Goal: Transaction & Acquisition: Purchase product/service

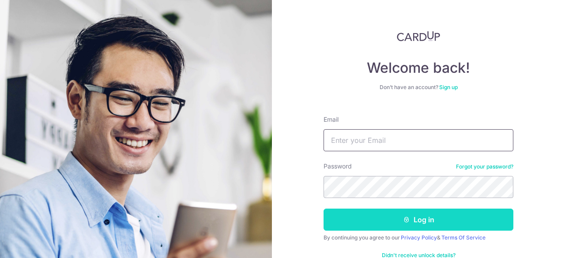
type input "luashuyi@gmail.com"
click at [415, 220] on button "Log in" at bounding box center [419, 220] width 190 height 22
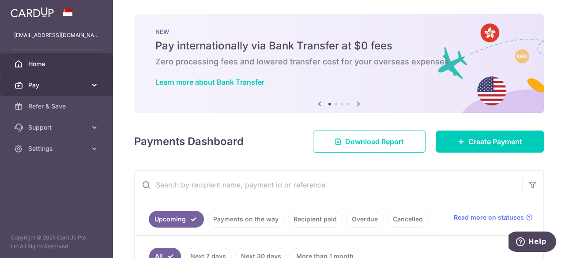
click at [70, 86] on span "Pay" at bounding box center [57, 85] width 58 height 9
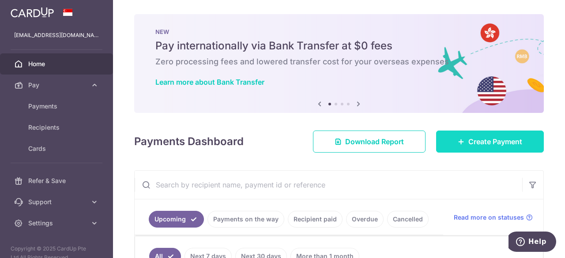
click at [477, 142] on span "Create Payment" at bounding box center [496, 141] width 54 height 11
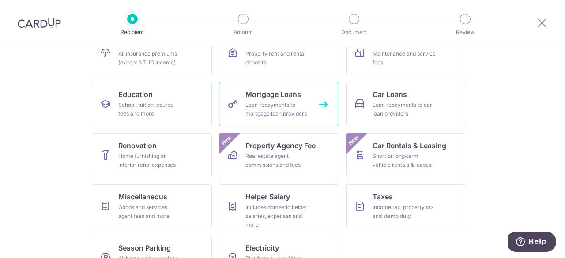
scroll to position [111, 0]
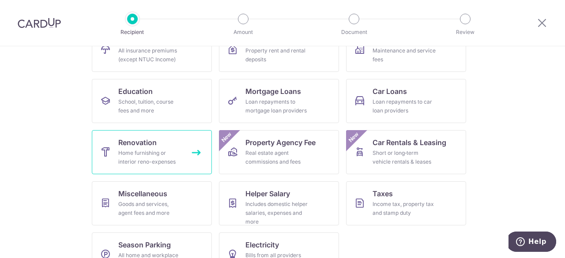
click at [141, 156] on div "Home furnishing or interior reno-expenses" at bounding box center [150, 158] width 64 height 18
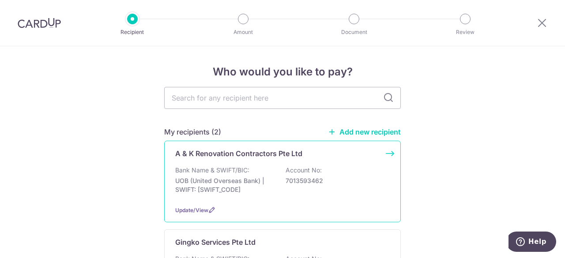
click at [279, 170] on div "Bank Name & SWIFT/BIC: UOB (United Overseas Bank) | SWIFT: UOVBSGSGXXX Account …" at bounding box center [282, 182] width 215 height 33
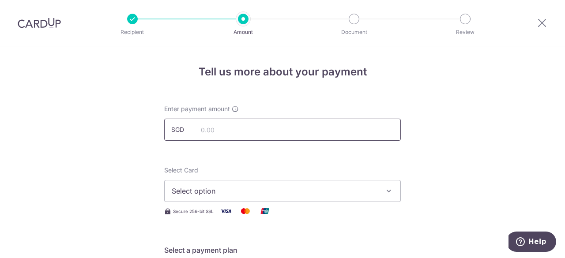
click at [235, 125] on input "text" at bounding box center [282, 130] width 237 height 22
type input "12,300.00"
click at [386, 192] on icon "button" at bounding box center [389, 191] width 9 height 9
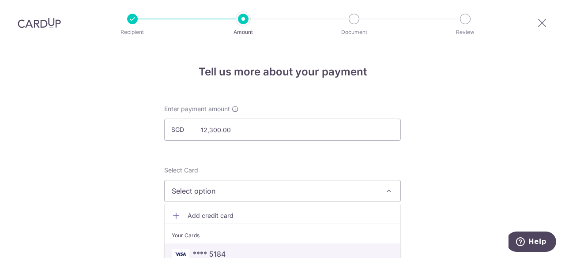
click at [236, 249] on span "**** 5184" at bounding box center [283, 254] width 222 height 11
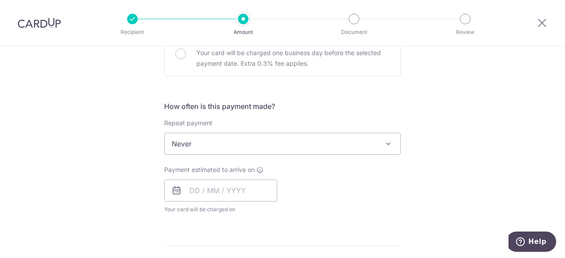
scroll to position [288, 0]
click at [199, 197] on input "text" at bounding box center [220, 190] width 113 height 22
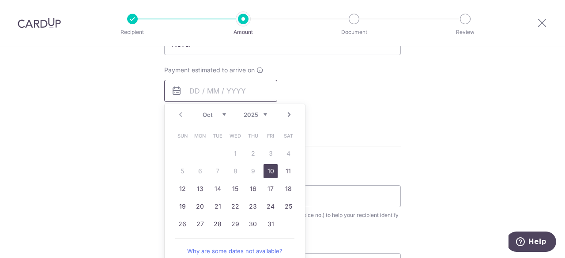
scroll to position [391, 0]
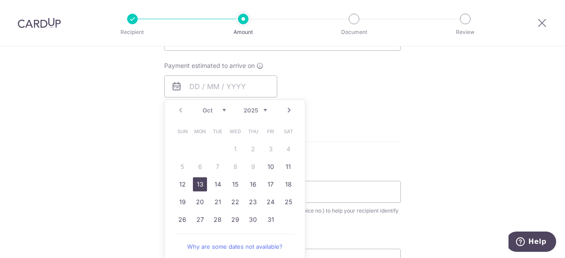
click at [196, 182] on link "13" at bounding box center [200, 185] width 14 height 14
type input "13/10/2025"
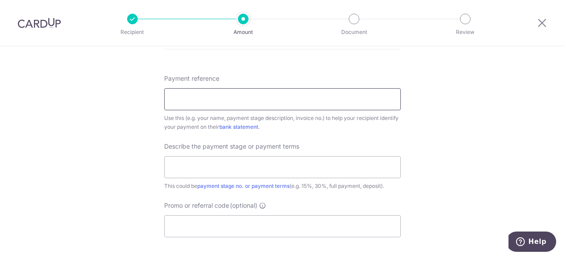
scroll to position [526, 0]
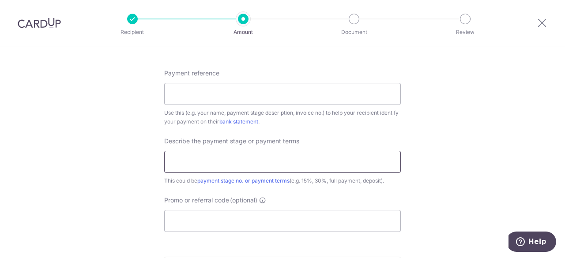
click at [214, 163] on input "text" at bounding box center [282, 162] width 237 height 22
type input "Balance invoice"
click at [226, 91] on input "Payment reference" at bounding box center [282, 94] width 237 height 22
type input "Balestier"
click at [204, 226] on input "Promo or referral code (optional)" at bounding box center [282, 221] width 237 height 22
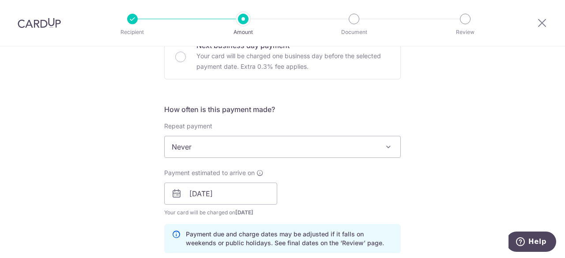
scroll to position [284, 0]
type input "RENO25ONE"
click at [173, 193] on icon at bounding box center [176, 193] width 11 height 11
click at [177, 192] on icon at bounding box center [176, 193] width 11 height 11
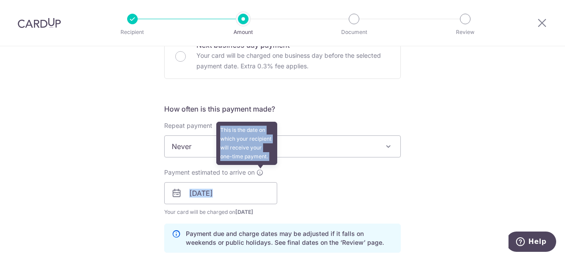
drag, startPoint x: 177, startPoint y: 192, endPoint x: 261, endPoint y: 174, distance: 86.0
click at [261, 174] on div "Payment estimated to arrive on This is the date on which your recipient will re…" at bounding box center [220, 192] width 113 height 49
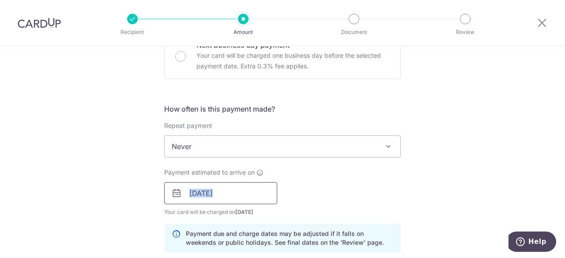
click at [190, 193] on input "13/10/2025" at bounding box center [220, 193] width 113 height 22
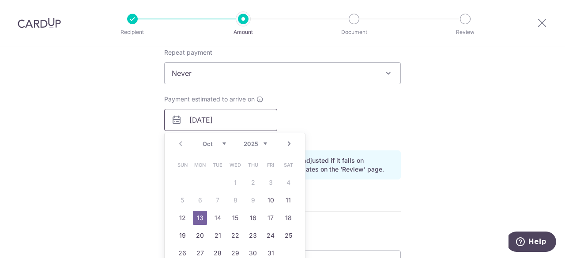
scroll to position [358, 0]
click at [266, 216] on link "17" at bounding box center [271, 218] width 14 height 14
type input "17/10/2025"
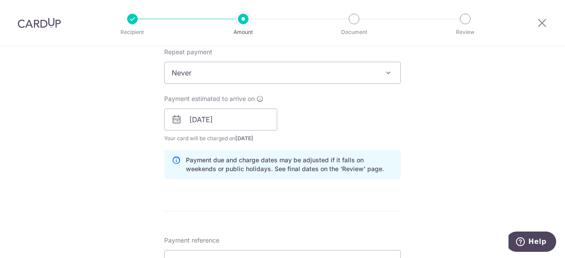
click at [438, 178] on div "Tell us more about your payment Enter payment amount SGD 12,300.00 12300.00 Sel…" at bounding box center [282, 155] width 565 height 934
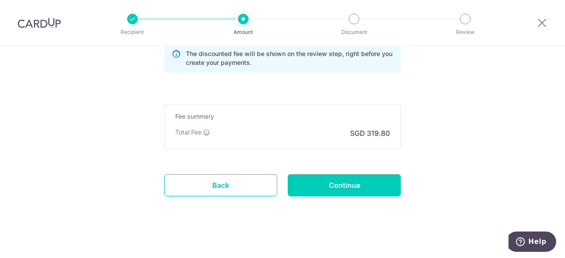
scroll to position [720, 0]
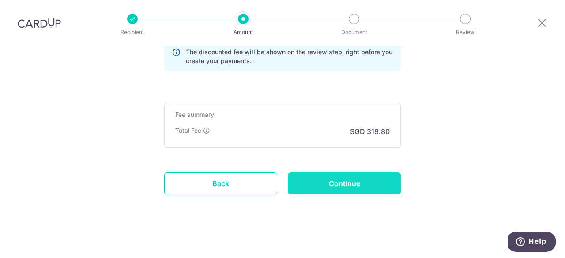
click at [345, 181] on input "Continue" at bounding box center [344, 184] width 113 height 22
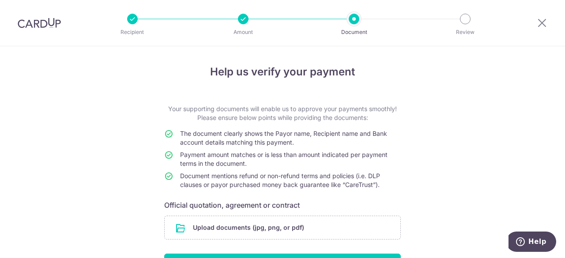
scroll to position [58, 0]
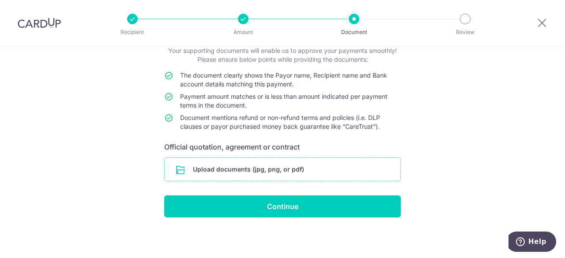
click at [254, 169] on input "file" at bounding box center [283, 169] width 236 height 23
click at [178, 170] on input "file" at bounding box center [283, 169] width 236 height 23
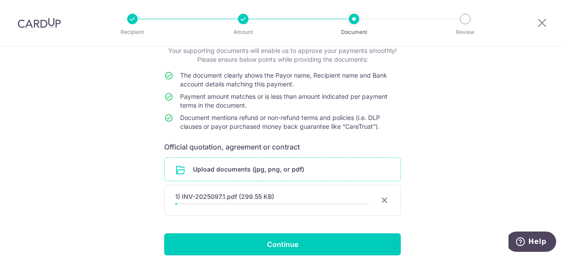
click at [103, 37] on header "Recipient Amount Document Review" at bounding box center [282, 23] width 565 height 46
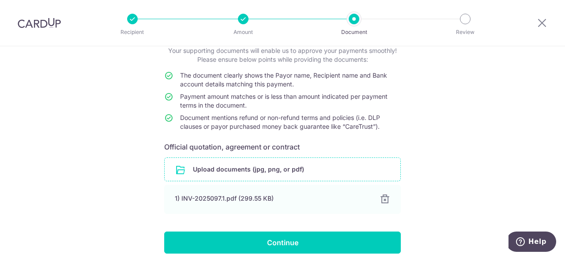
scroll to position [95, 0]
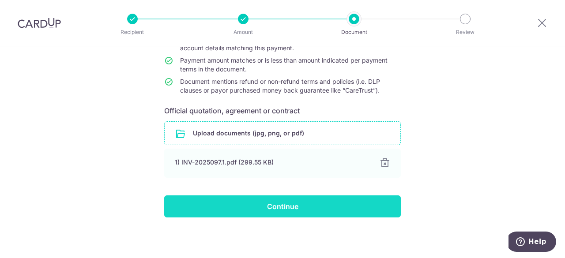
click at [273, 202] on input "Continue" at bounding box center [282, 207] width 237 height 22
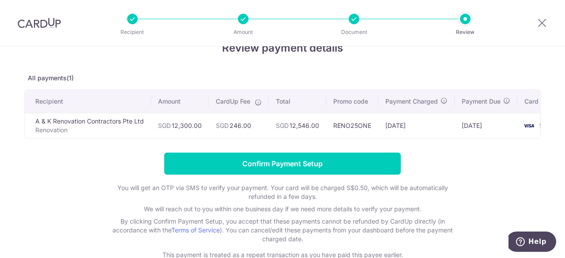
scroll to position [23, 0]
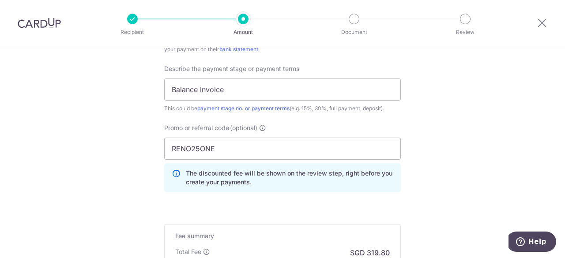
scroll to position [599, 0]
click at [218, 140] on input "RENO25ONE" at bounding box center [282, 147] width 237 height 22
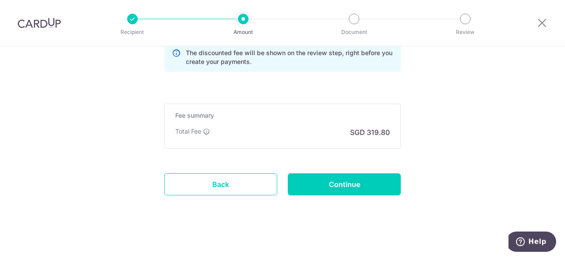
scroll to position [720, 0]
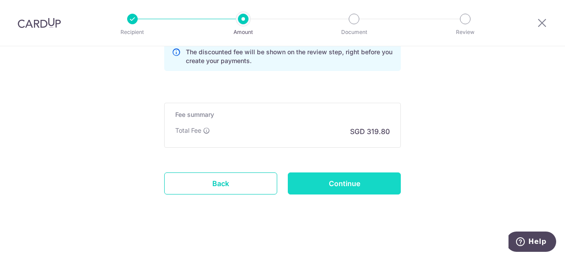
type input "OCBC18"
click at [342, 182] on input "Continue" at bounding box center [344, 184] width 113 height 22
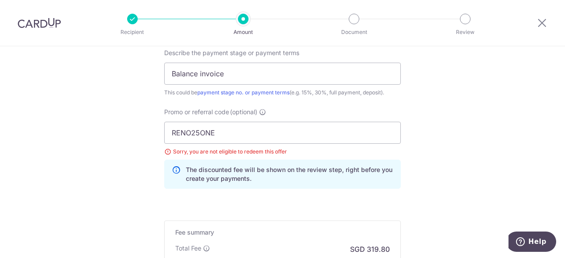
scroll to position [614, 0]
click at [223, 132] on input "RENO25ONE" at bounding box center [282, 133] width 237 height 22
type input "R"
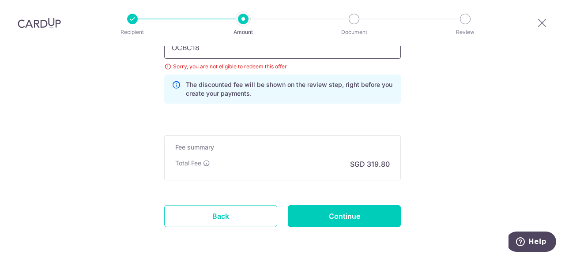
scroll to position [732, 0]
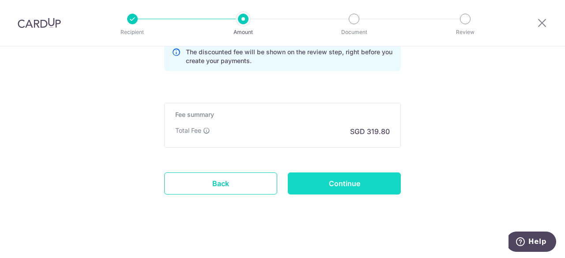
type input "OCBC18"
click at [340, 179] on input "Continue" at bounding box center [344, 184] width 113 height 22
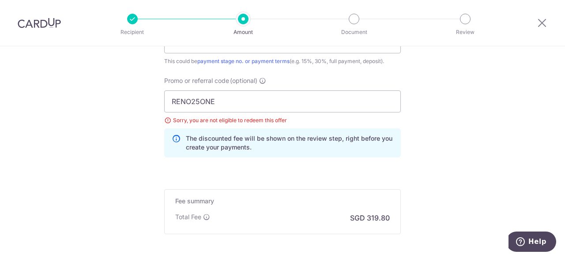
scroll to position [644, 0]
click at [216, 99] on input "RENO25ONE" at bounding box center [282, 102] width 237 height 22
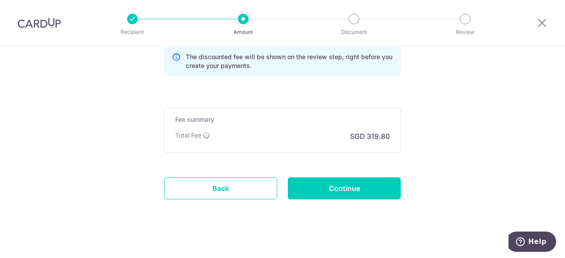
scroll to position [732, 0]
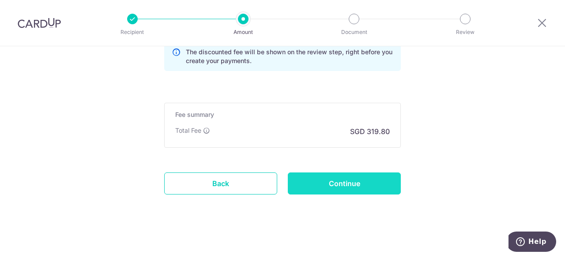
type input "OCBC195"
click at [332, 187] on input "Continue" at bounding box center [344, 184] width 113 height 22
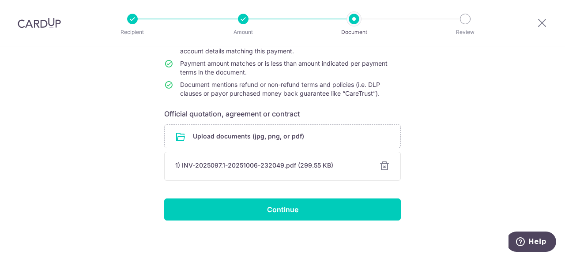
scroll to position [95, 0]
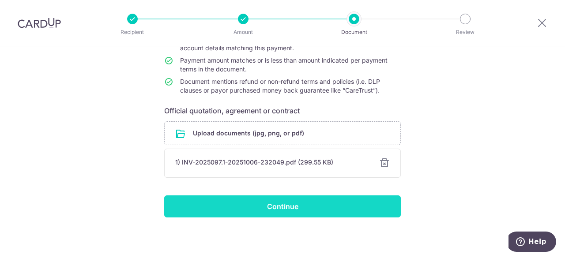
click at [273, 204] on input "Continue" at bounding box center [282, 207] width 237 height 22
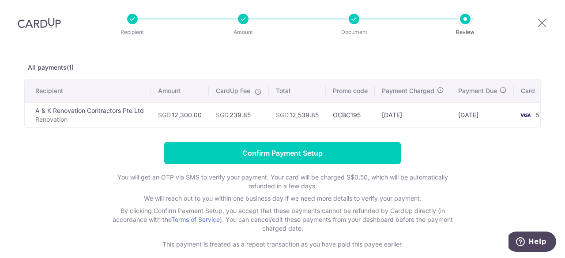
scroll to position [34, 0]
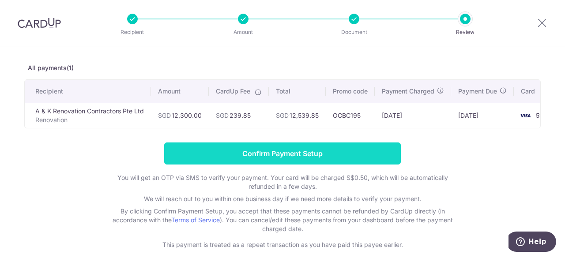
click at [241, 158] on input "Confirm Payment Setup" at bounding box center [282, 154] width 237 height 22
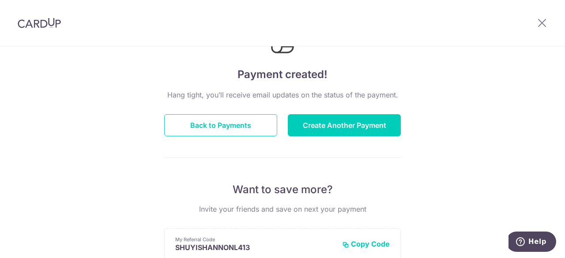
scroll to position [50, 0]
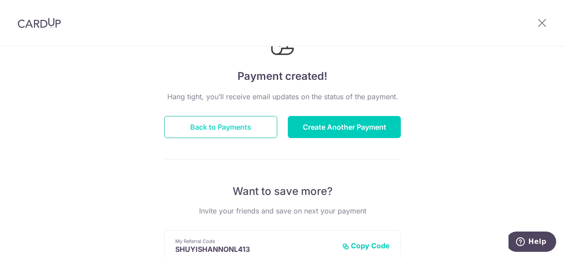
click at [213, 123] on button "Back to Payments" at bounding box center [220, 127] width 113 height 22
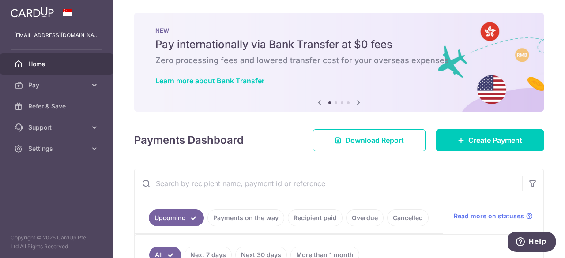
scroll to position [0, 0]
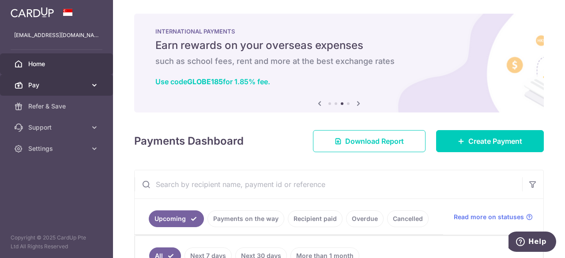
click at [54, 85] on span "Pay" at bounding box center [57, 85] width 58 height 9
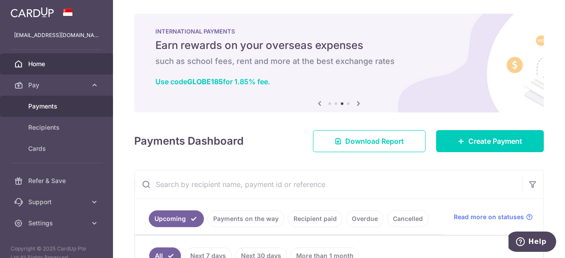
click at [44, 107] on span "Payments" at bounding box center [57, 106] width 58 height 9
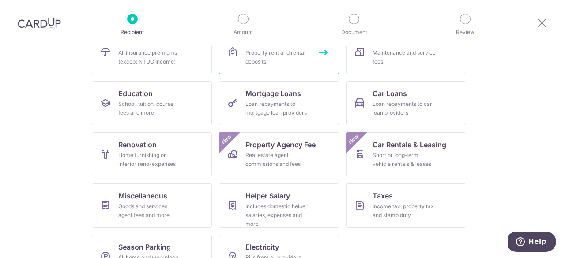
scroll to position [136, 0]
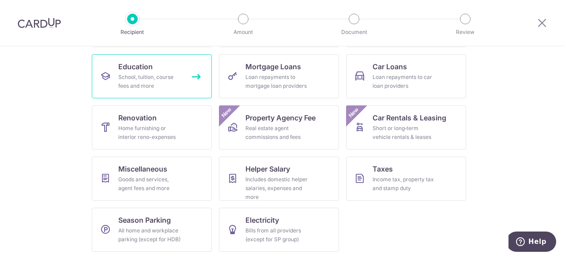
click at [143, 75] on div "School, tuition, course fees and more" at bounding box center [150, 82] width 64 height 18
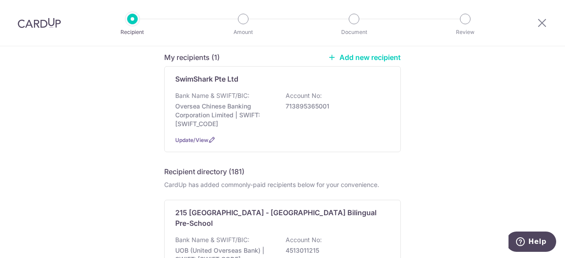
scroll to position [75, 0]
click at [208, 137] on icon at bounding box center [211, 139] width 7 height 7
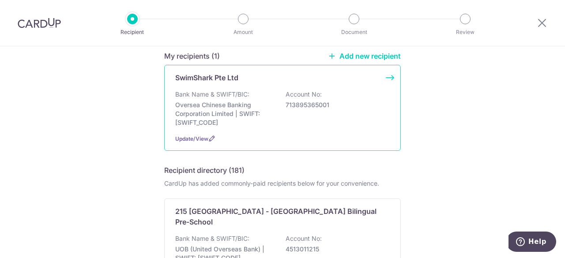
scroll to position [76, 0]
click at [390, 75] on div "SwimShark Pte Ltd Bank Name & SWIFT/BIC: Oversea Chinese Banking Corporation Li…" at bounding box center [282, 107] width 237 height 86
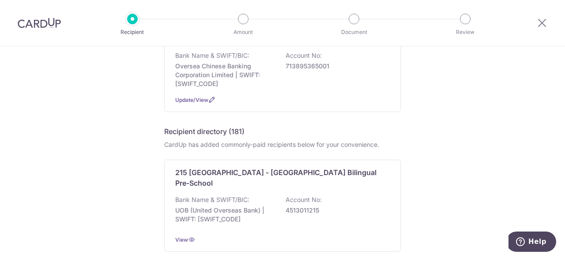
scroll to position [115, 0]
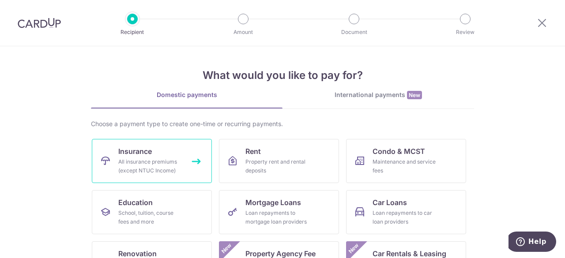
click at [152, 158] on div "All insurance premiums (except NTUC Income)" at bounding box center [150, 167] width 64 height 18
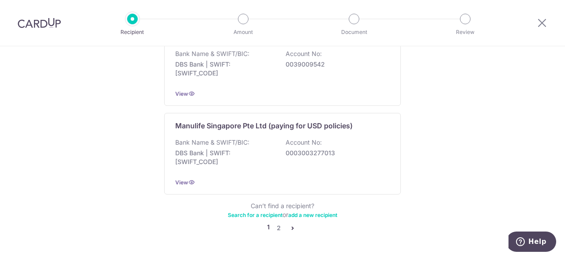
scroll to position [931, 0]
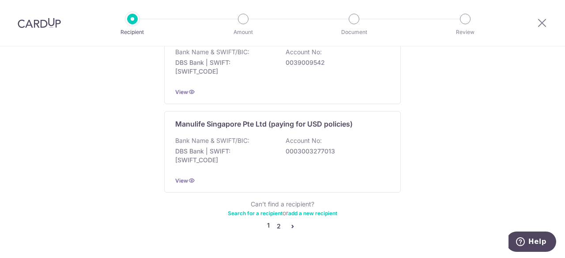
click at [277, 221] on link "2" at bounding box center [278, 226] width 11 height 11
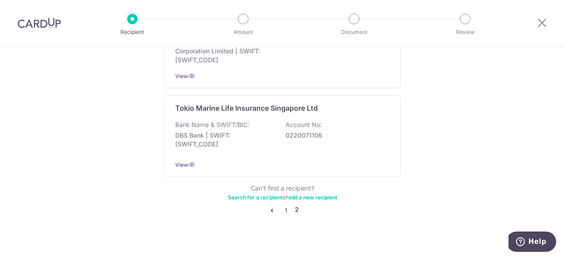
scroll to position [947, 0]
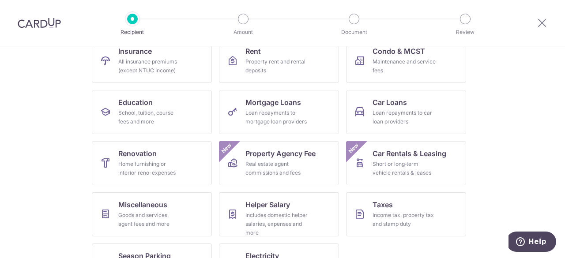
scroll to position [101, 0]
click at [266, 112] on div "Loan repayments to mortgage loan providers" at bounding box center [278, 117] width 64 height 18
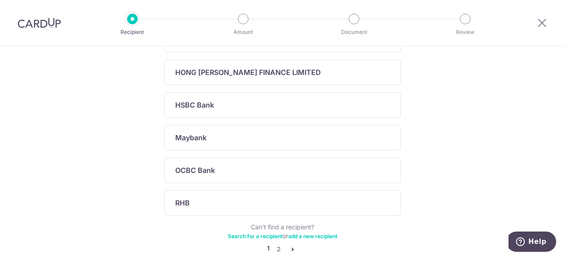
scroll to position [335, 0]
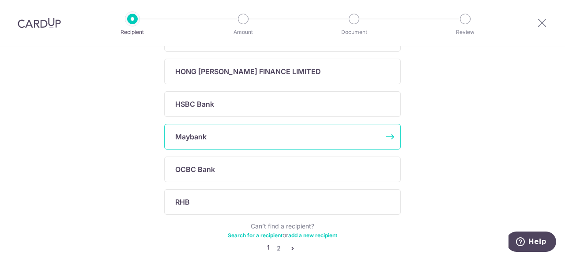
click at [187, 137] on p "Maybank" at bounding box center [190, 137] width 31 height 11
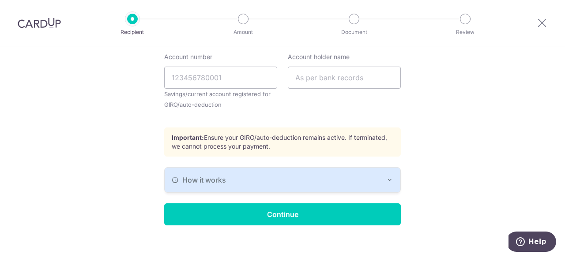
scroll to position [309, 0]
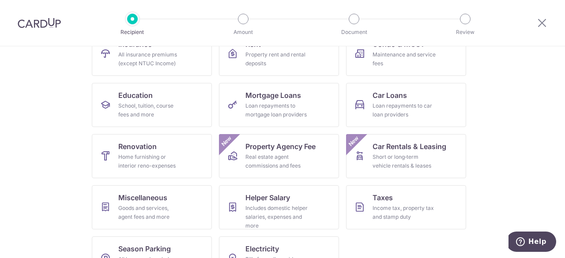
scroll to position [136, 0]
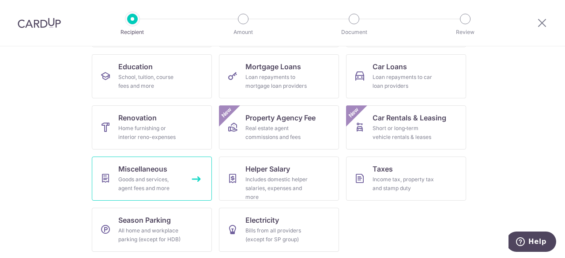
click at [140, 180] on div "Goods and services, agent fees and more" at bounding box center [150, 184] width 64 height 18
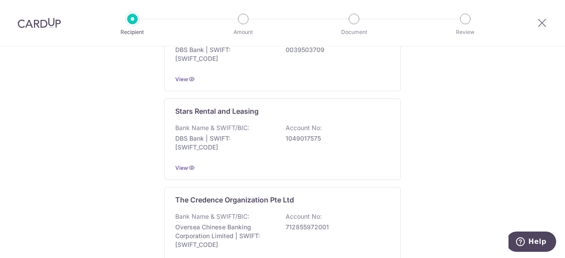
scroll to position [532, 0]
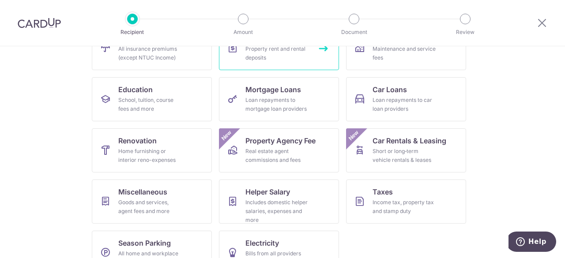
scroll to position [136, 0]
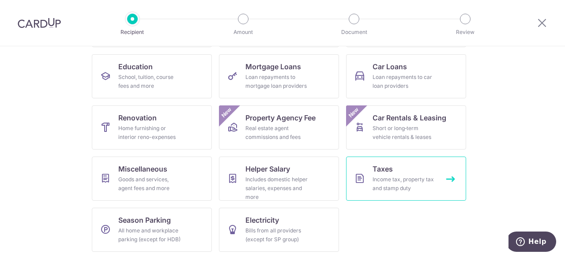
click at [403, 178] on div "Income tax, property tax and stamp duty" at bounding box center [405, 184] width 64 height 18
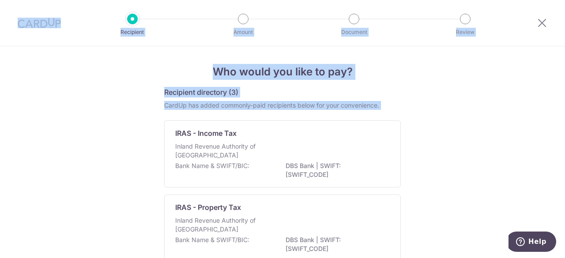
drag, startPoint x: 47, startPoint y: 121, endPoint x: 11, endPoint y: -8, distance: 133.9
click at [11, 0] on html "Recipient Amount Document Review Who would you like to pay? Recipient directory…" at bounding box center [282, 129] width 565 height 258
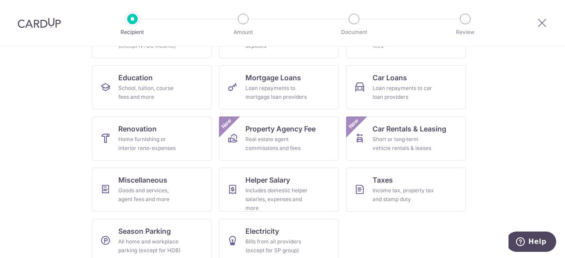
scroll to position [136, 0]
